Goal: Information Seeking & Learning: Learn about a topic

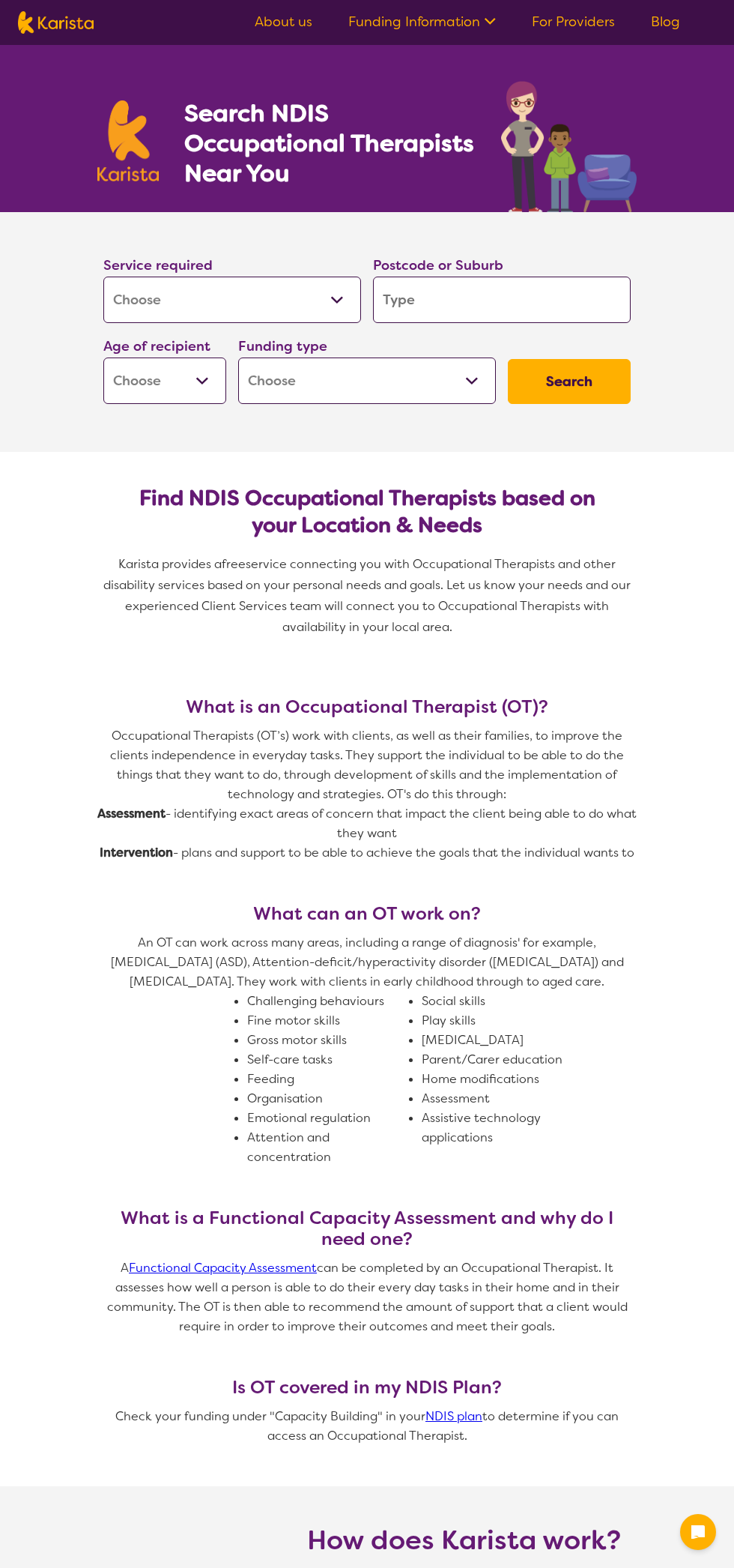
select select "[MEDICAL_DATA]"
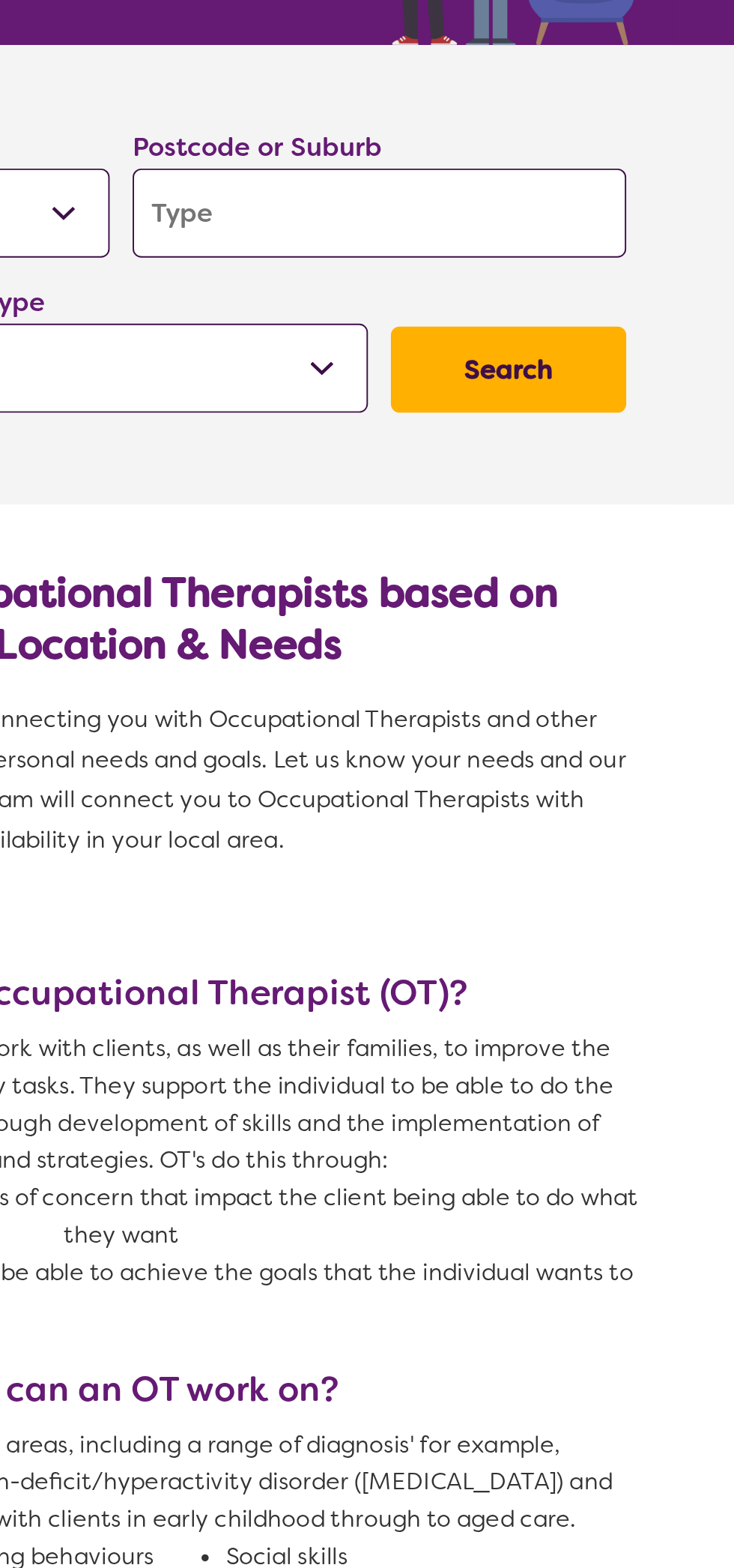
click at [462, 306] on input "search" at bounding box center [501, 300] width 258 height 47
type input "4"
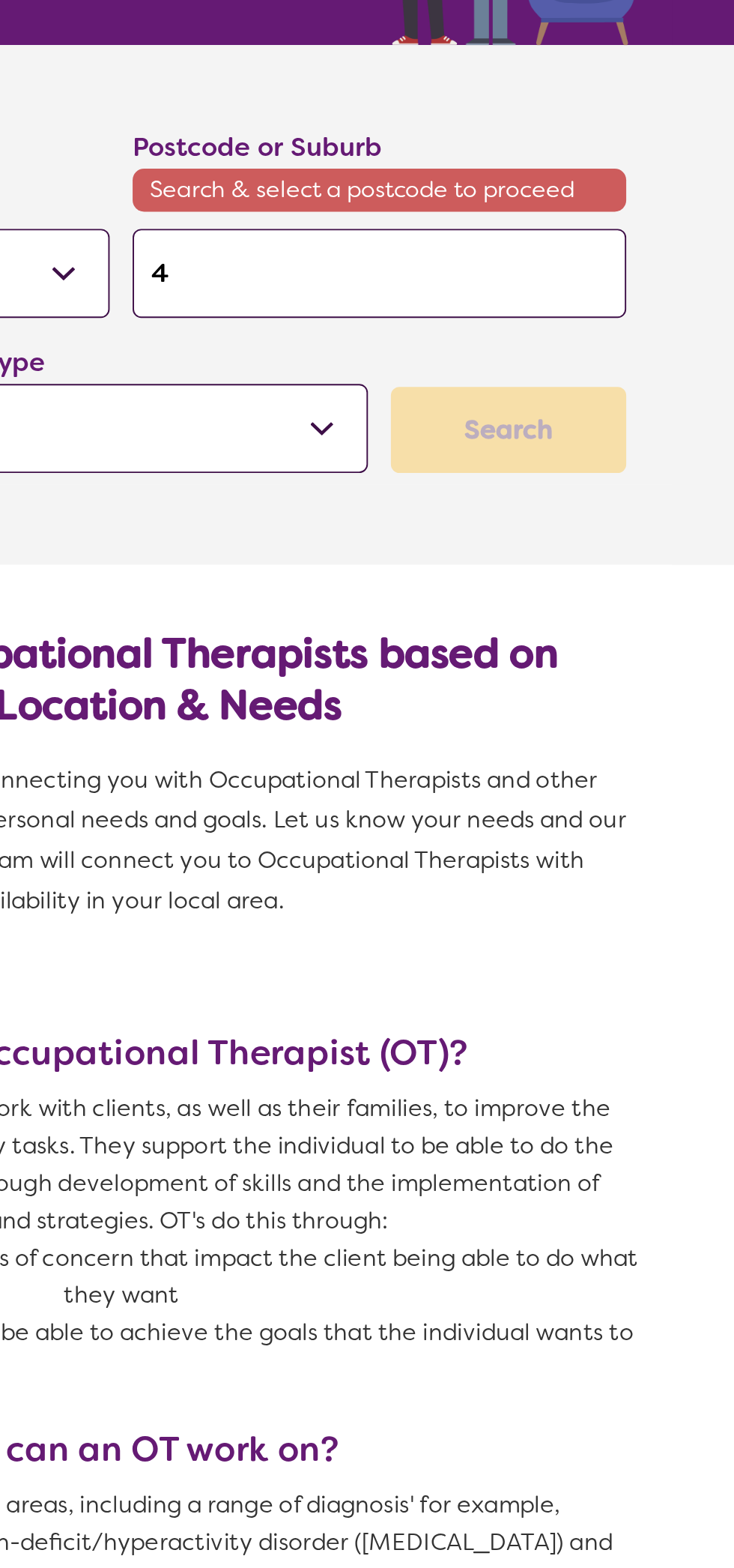
type input "42"
type input "421"
type input "4211"
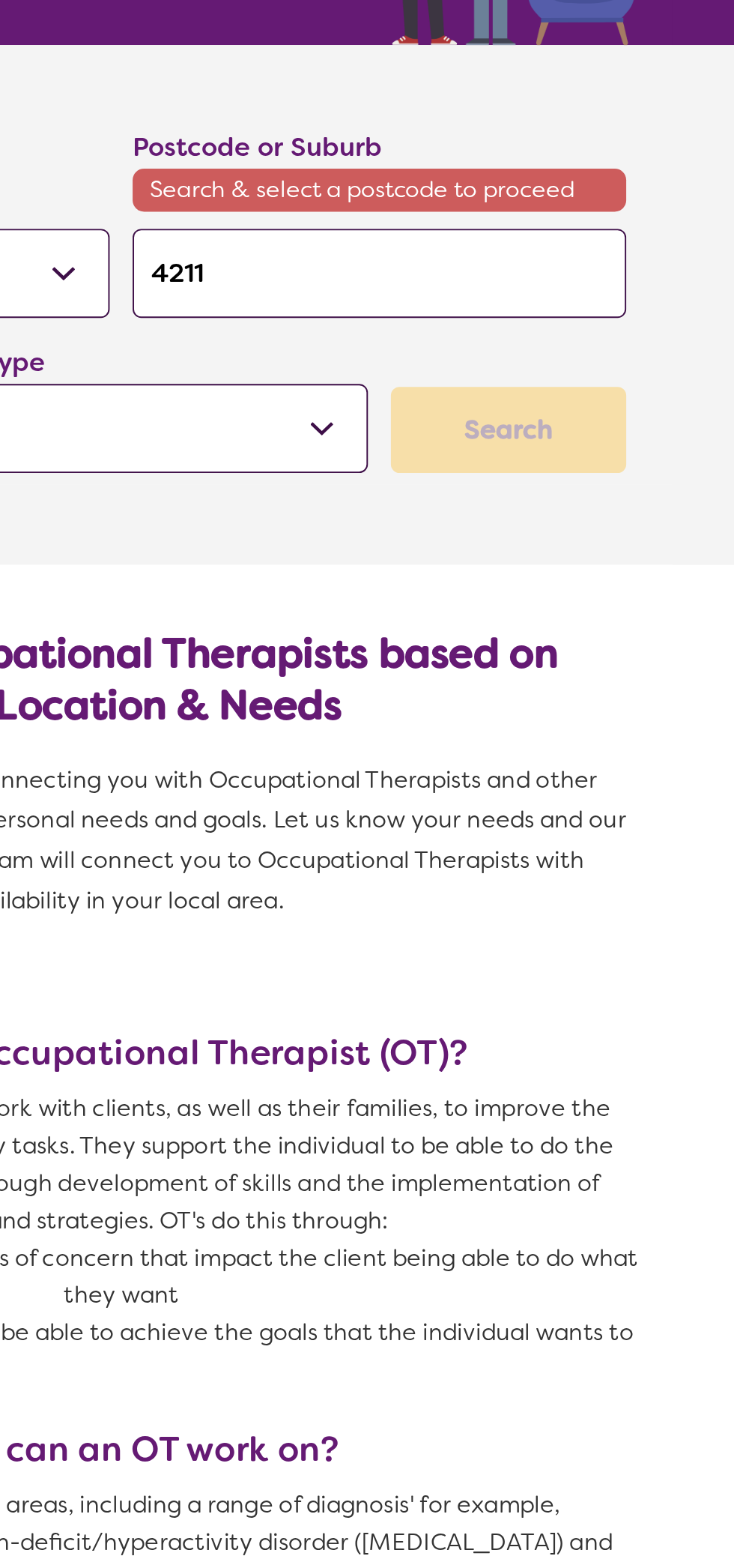
type input "4211"
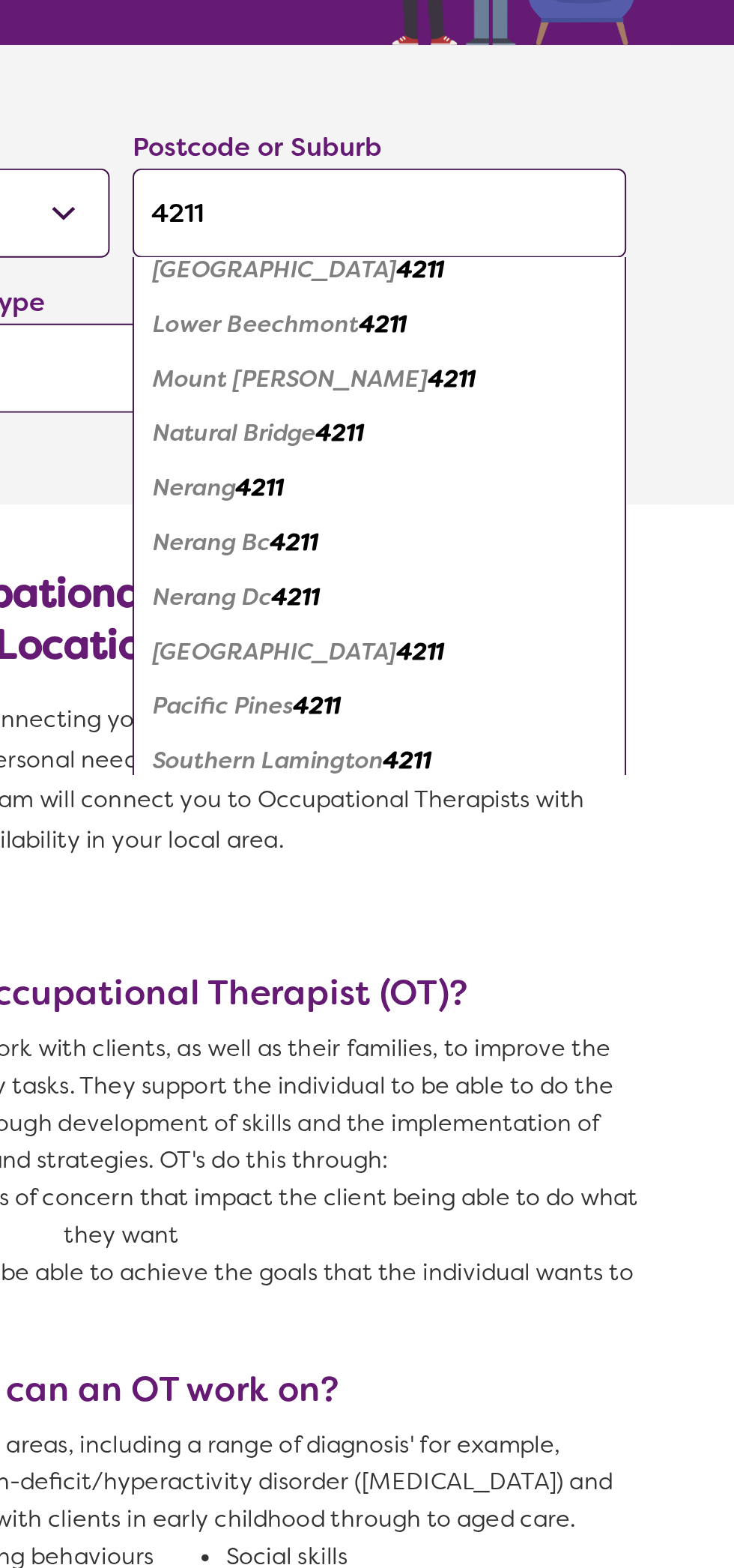
scroll to position [213, 0]
type input "4211"
click at [419, 437] on em "Nerang" at bounding box center [405, 442] width 43 height 16
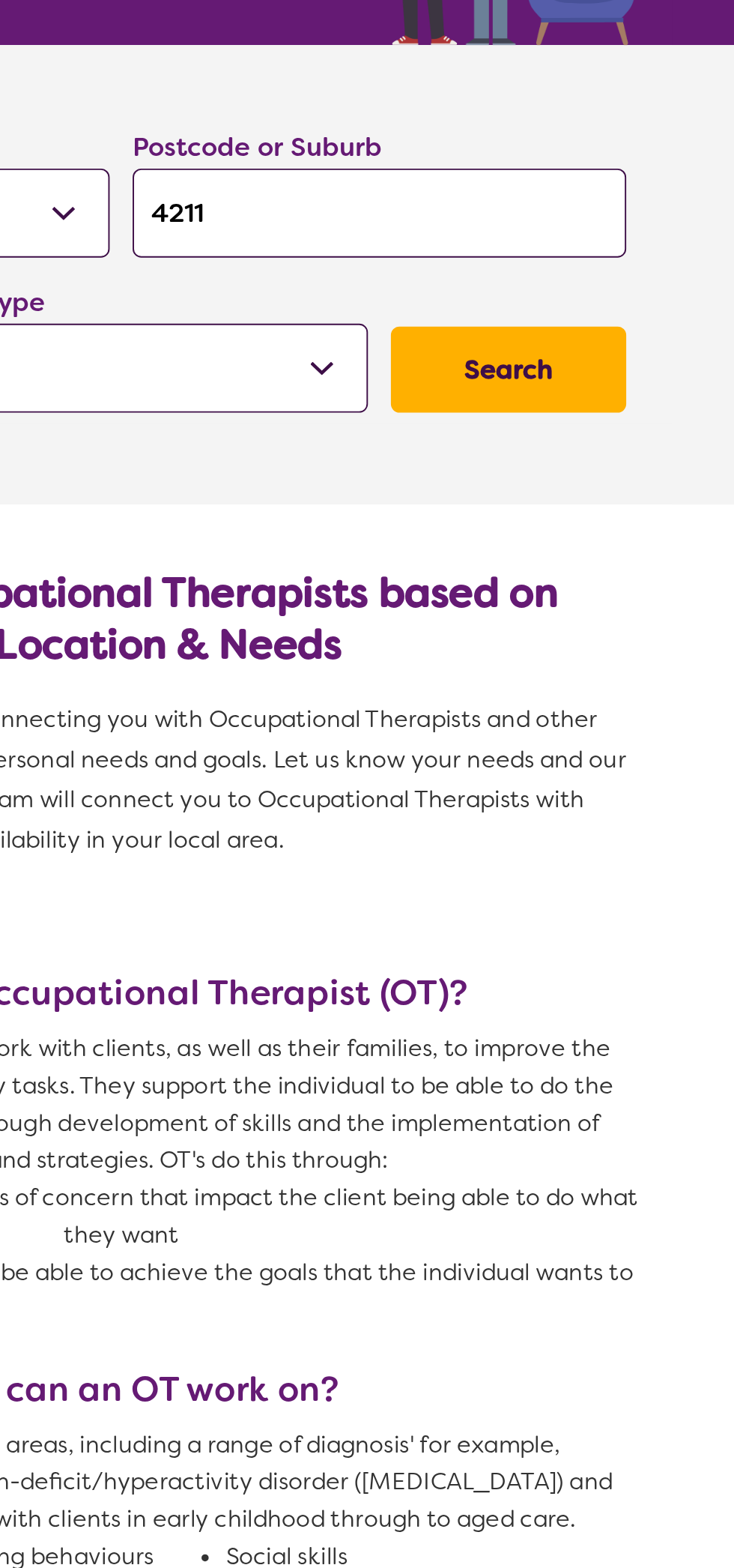
scroll to position [0, 0]
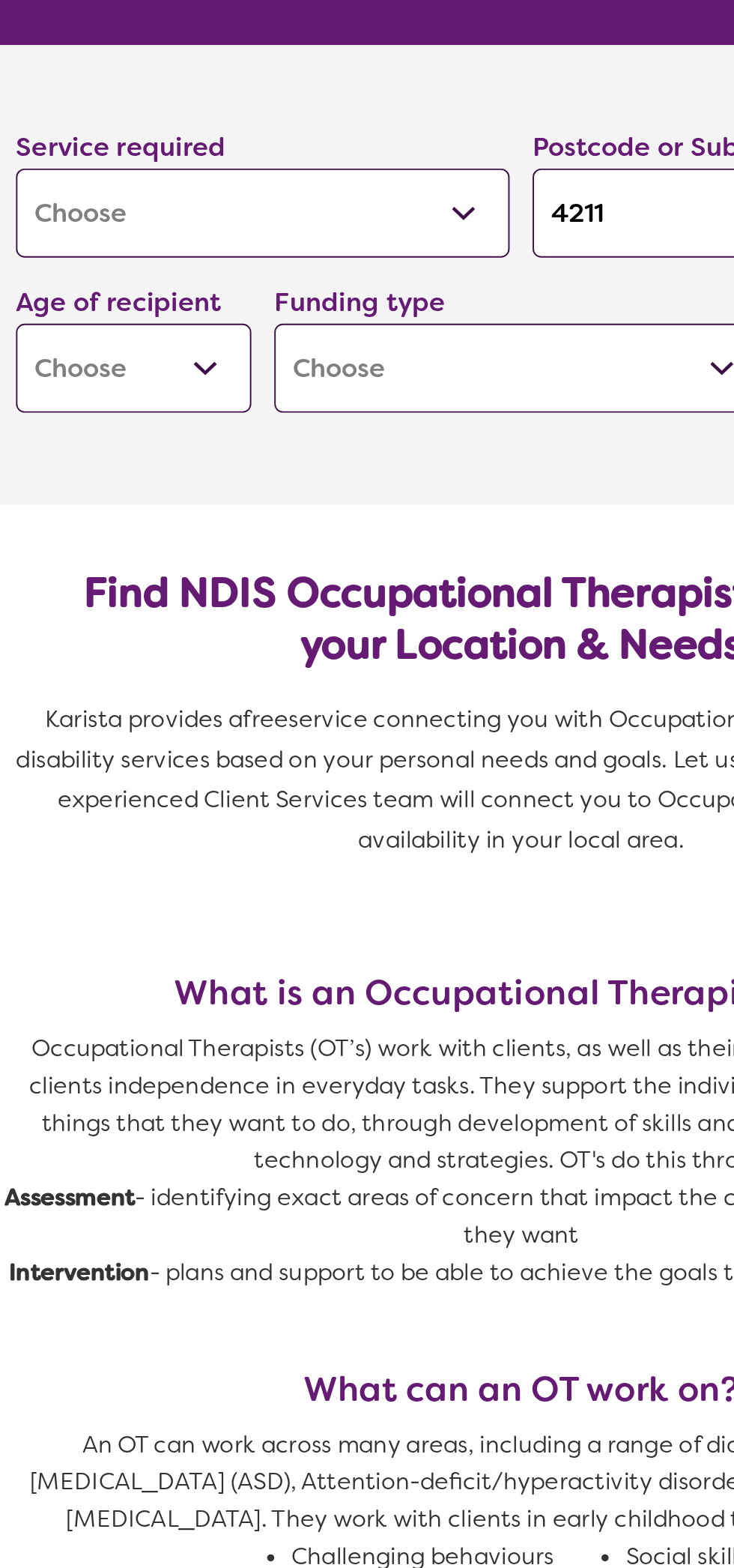
click at [203, 376] on select "Early Childhood - 0 to 9 Child - 10 to 11 Adolescent - 12 to 17 Adult - 18 to 6…" at bounding box center [164, 381] width 123 height 47
select select "AD"
click at [103, 358] on select "Early Childhood - 0 to 9 Child - 10 to 11 Adolescent - 12 to 17 Adult - 18 to 6…" at bounding box center [164, 381] width 123 height 47
select select "AD"
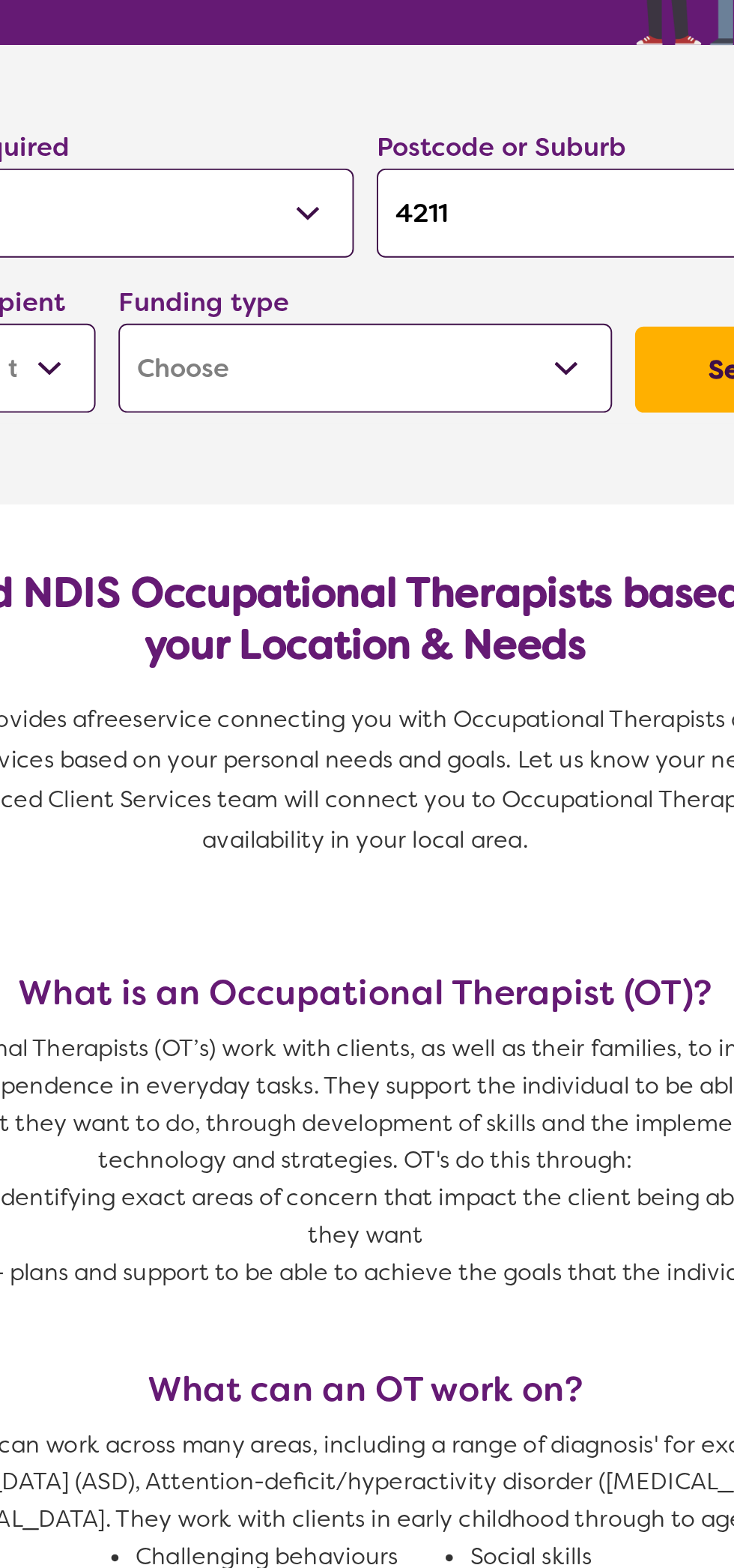
click at [291, 379] on select "Home Care Package (HCP) National Disability Insurance Scheme (NDIS) I don't know" at bounding box center [367, 381] width 258 height 47
select select "NDIS"
click at [238, 358] on select "Home Care Package (HCP) National Disability Insurance Scheme (NDIS) I don't know" at bounding box center [367, 381] width 258 height 47
select select "NDIS"
click at [544, 372] on button "Search" at bounding box center [569, 381] width 123 height 45
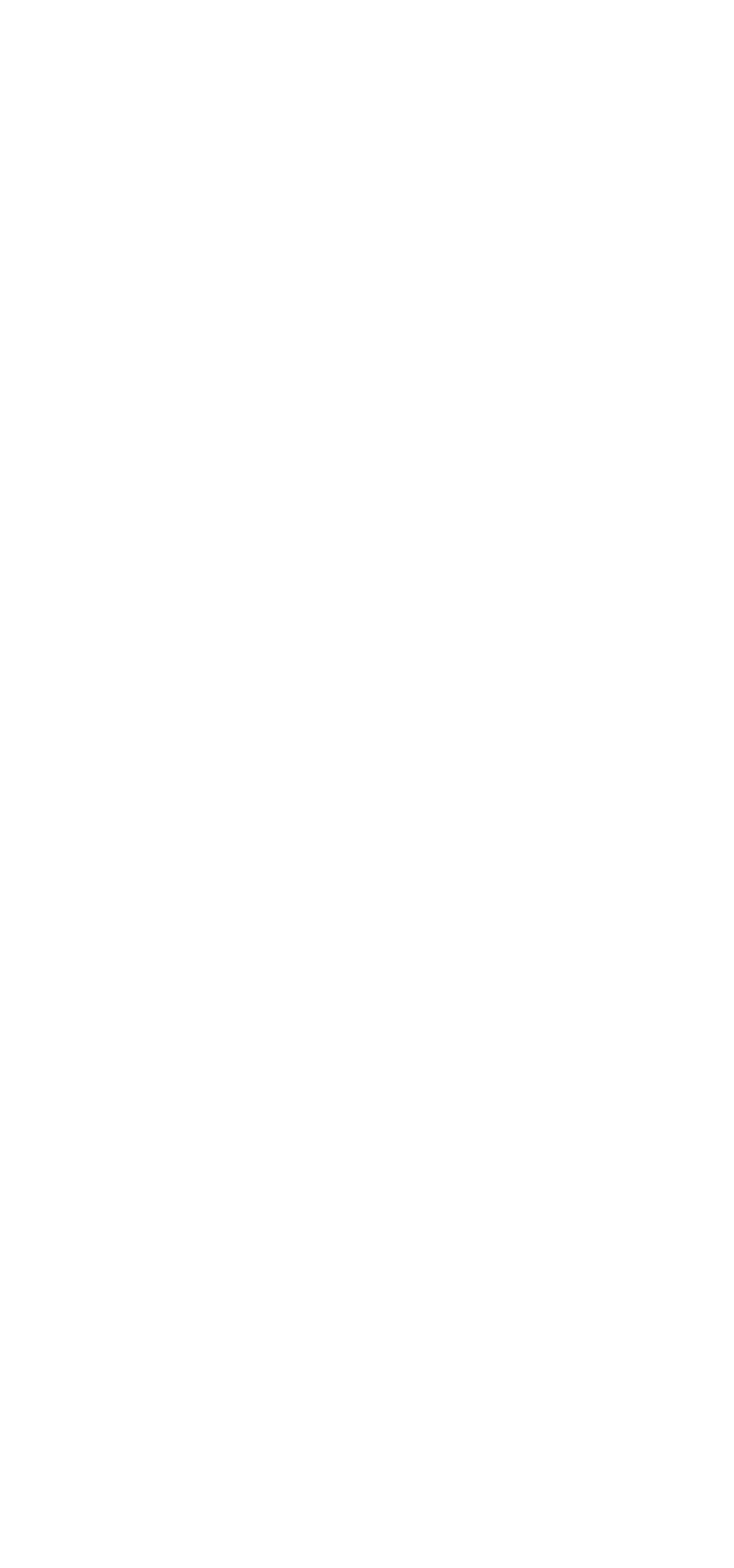
select select "by_score"
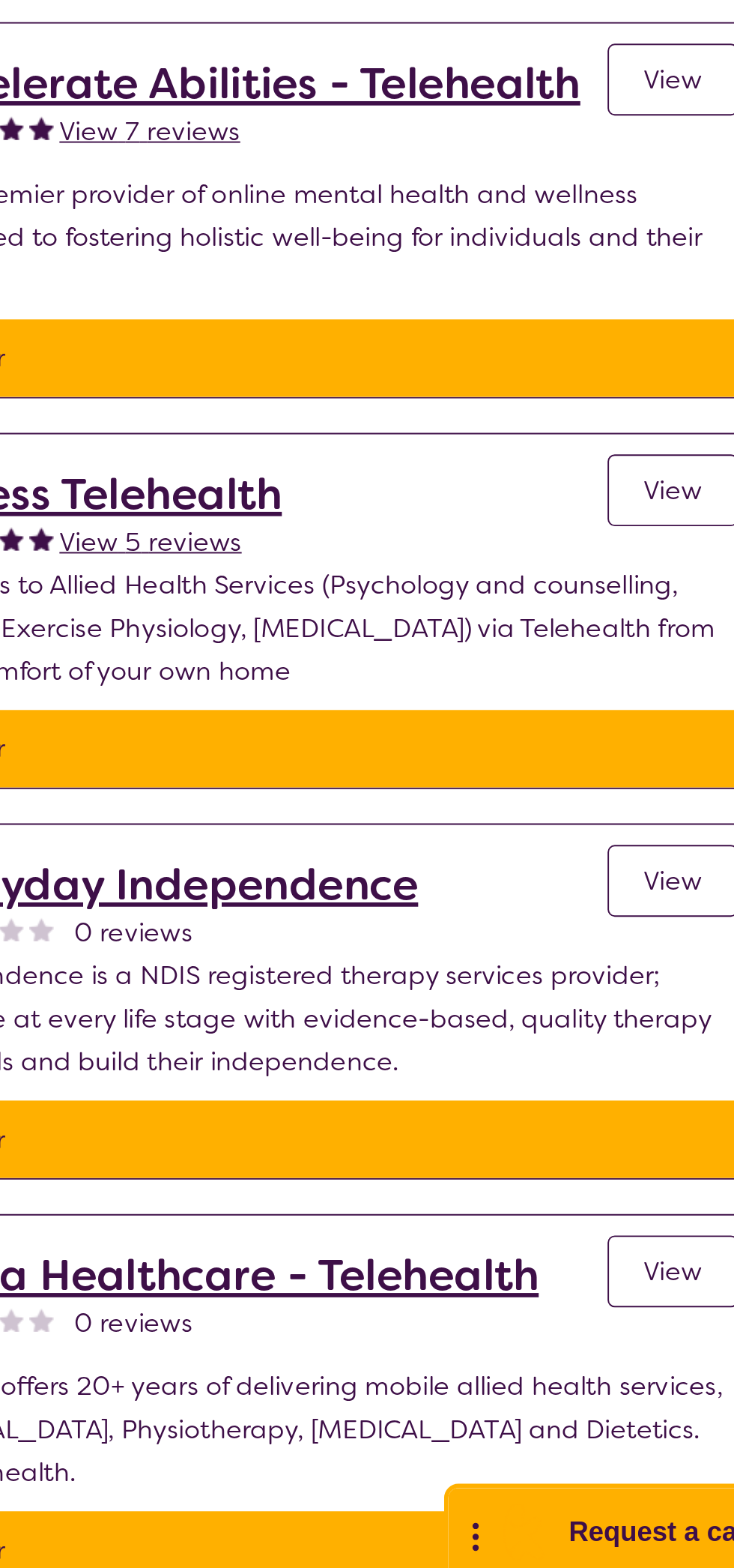
click at [307, 646] on h2 "Access Telehealth" at bounding box center [282, 660] width 195 height 27
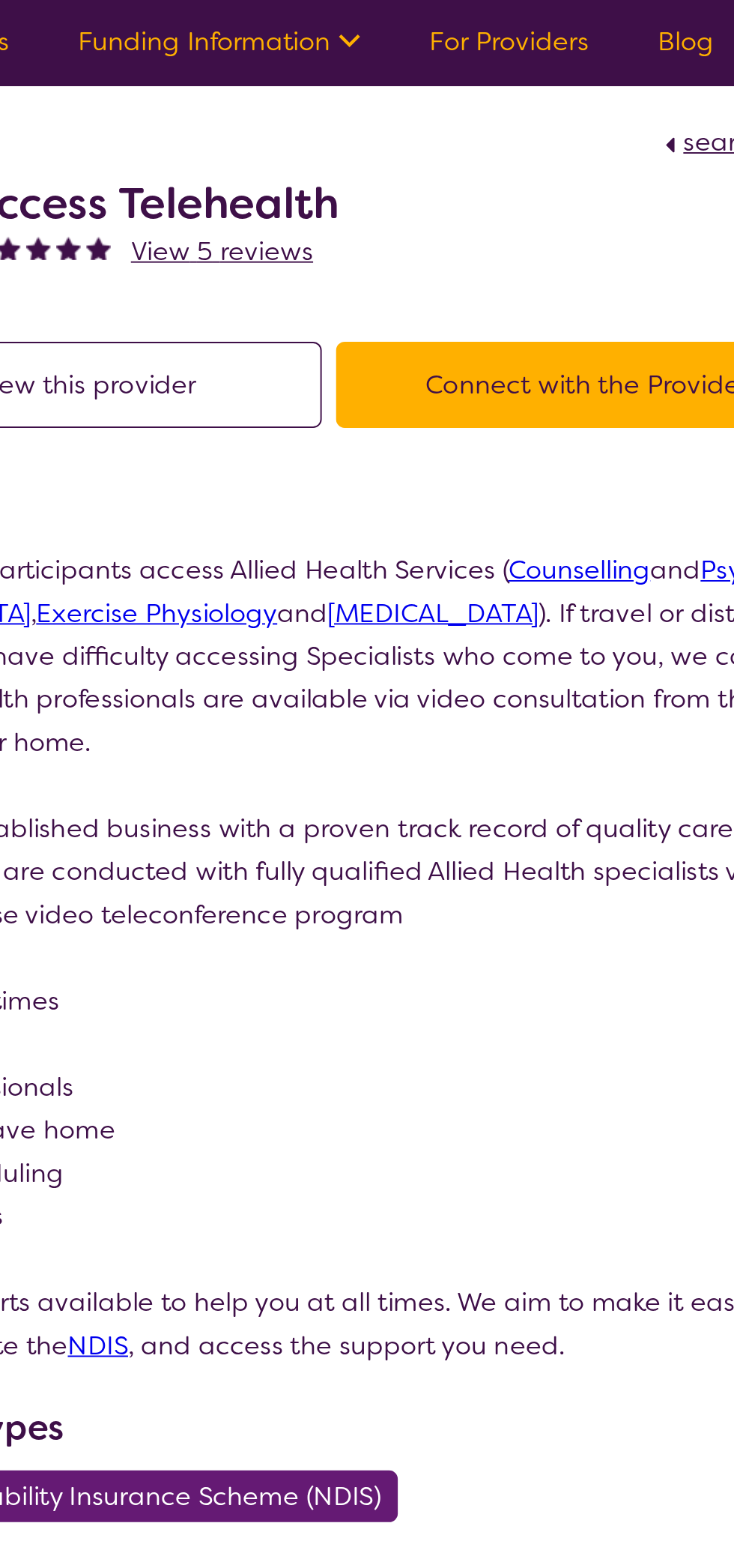
select select "by_score"
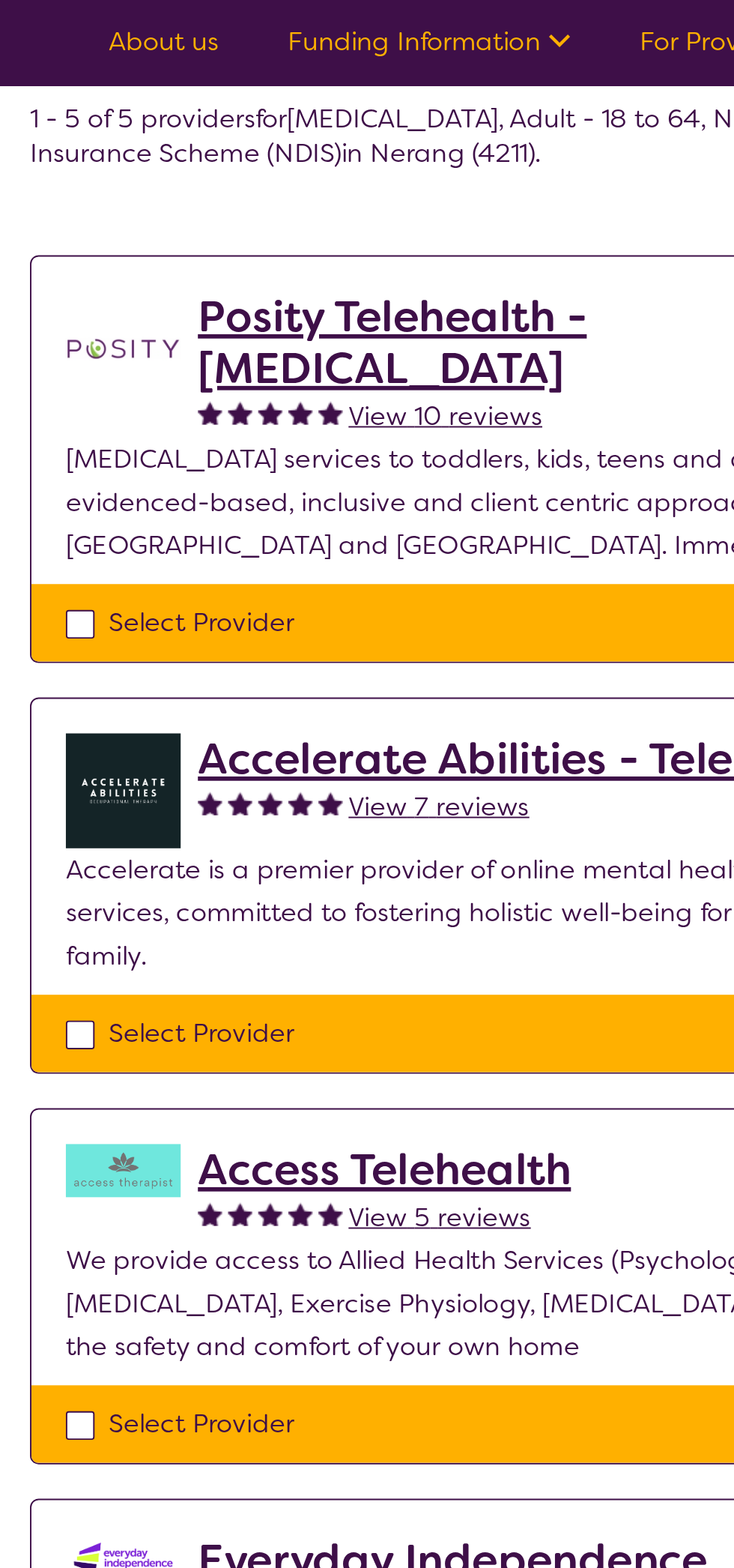
scroll to position [45, 0]
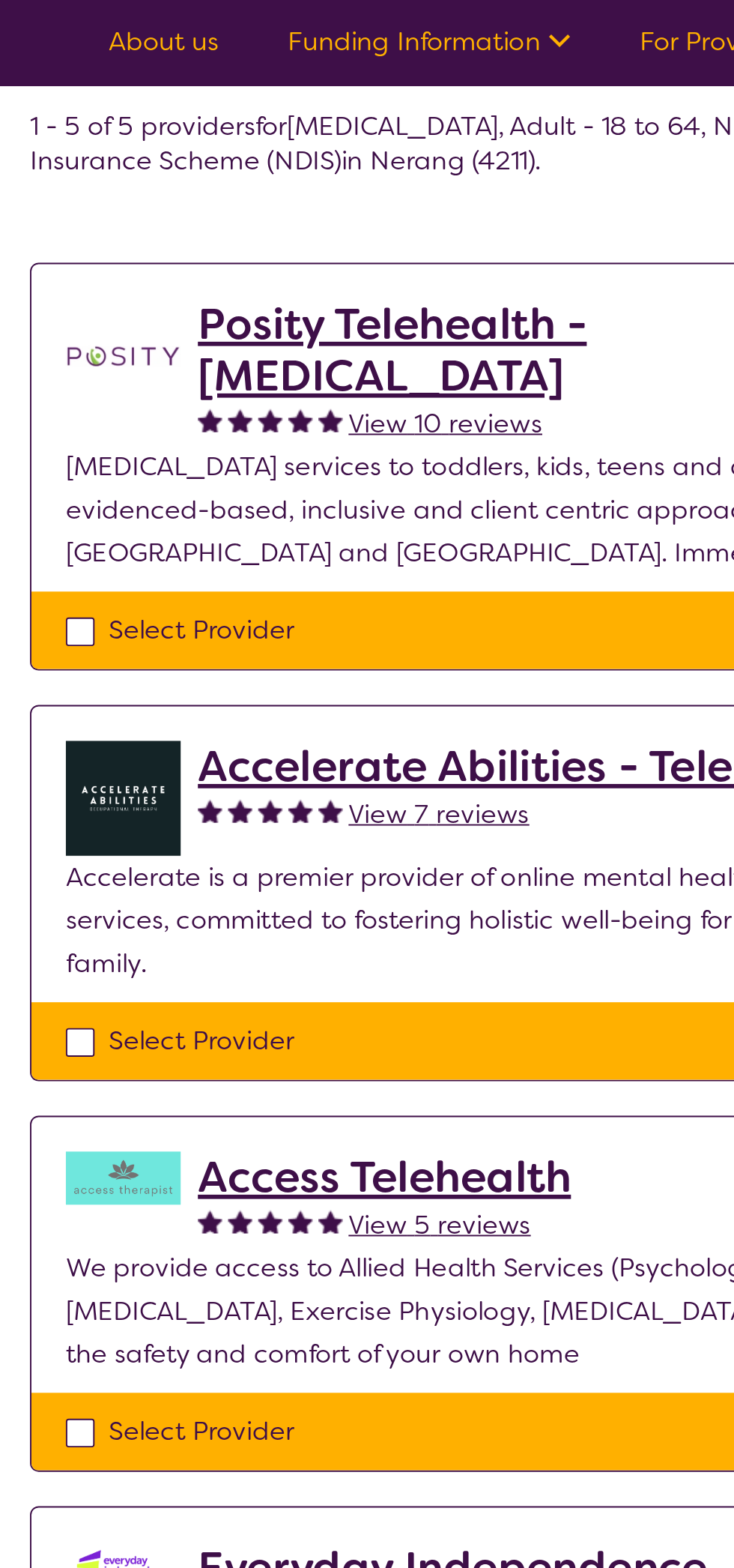
click at [223, 404] on h2 "Accelerate Abilities - Telehealth" at bounding box center [360, 400] width 350 height 27
